Goal: Navigation & Orientation: Find specific page/section

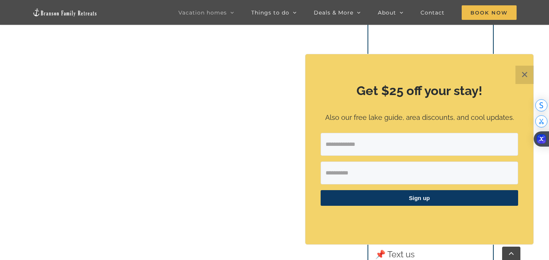
scroll to position [1570, 0]
click at [531, 77] on button "✕" at bounding box center [524, 75] width 18 height 18
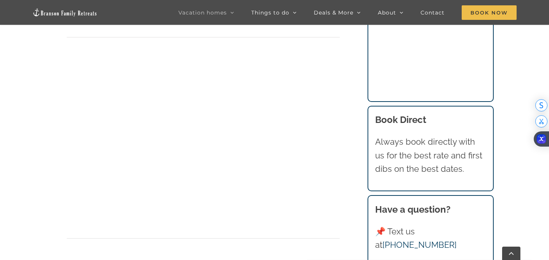
scroll to position [2382, 0]
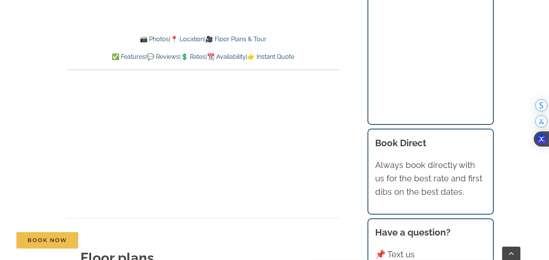
scroll to position [2636, 0]
